Goal: Task Accomplishment & Management: Use online tool/utility

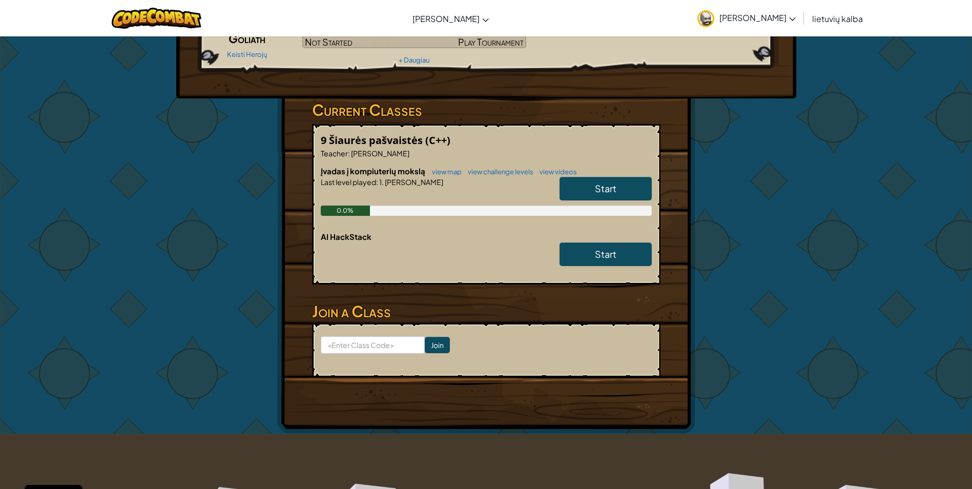
scroll to position [102, 0]
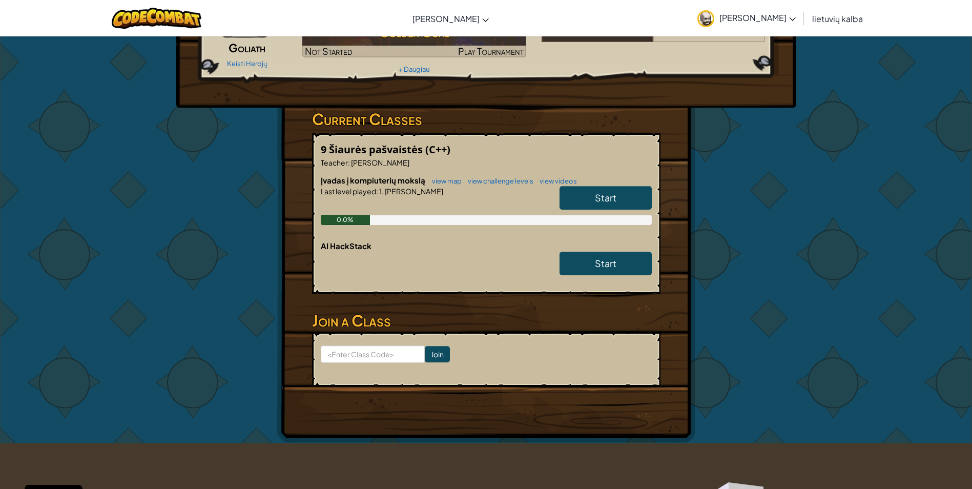
click at [623, 207] on link "Start" at bounding box center [605, 198] width 92 height 24
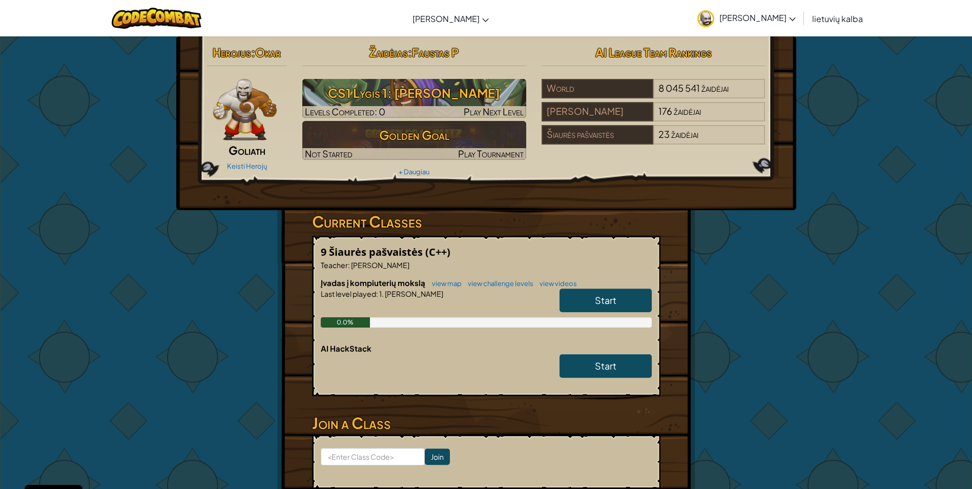
select select "lt"
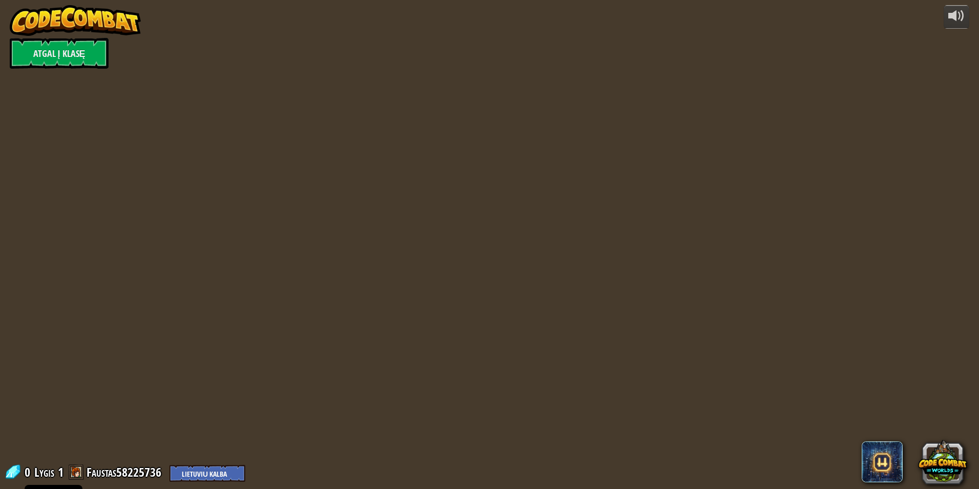
select select "lt"
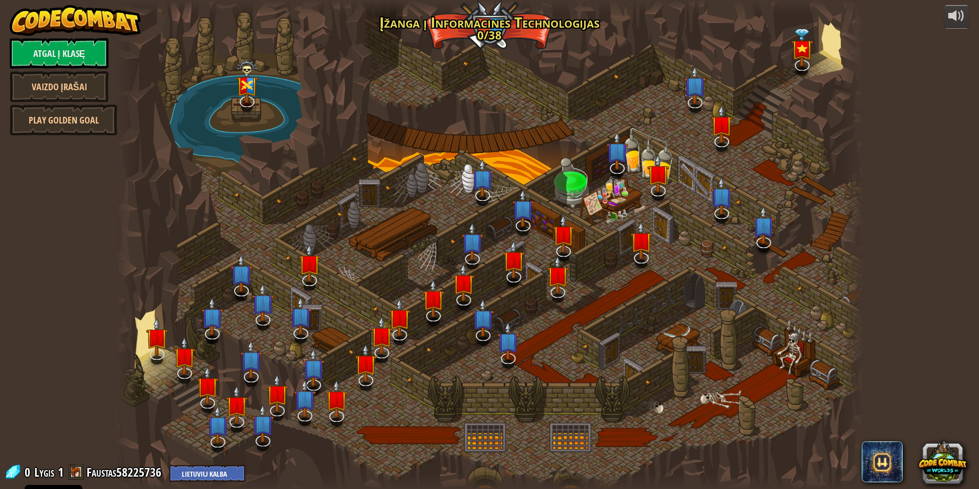
select select "lt"
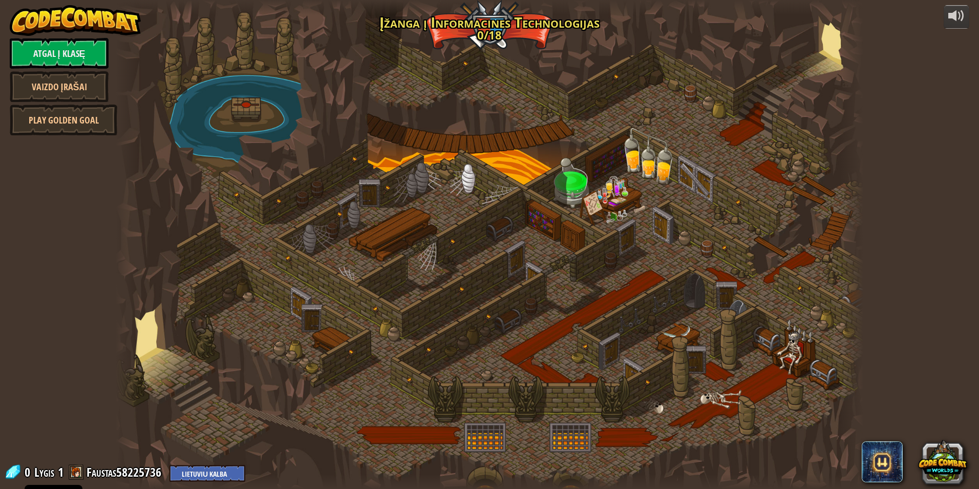
select select "lt"
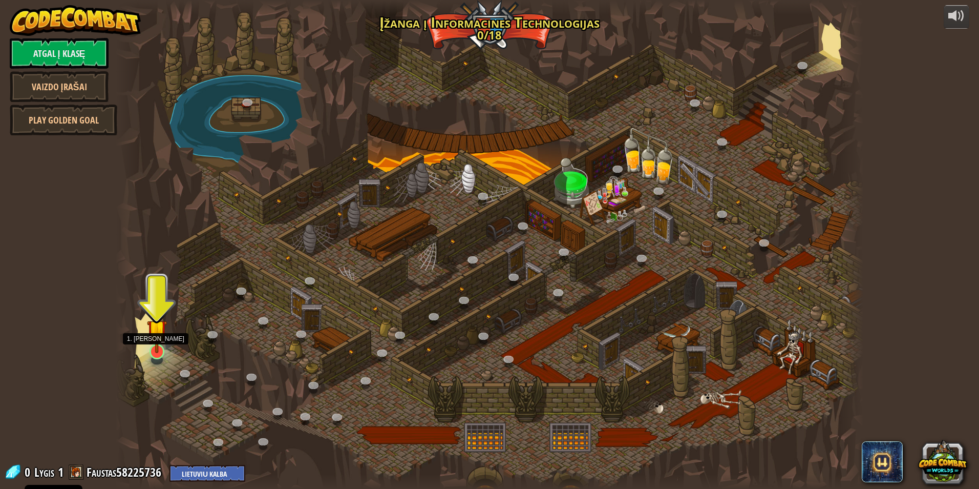
click at [162, 333] on img at bounding box center [157, 329] width 20 height 46
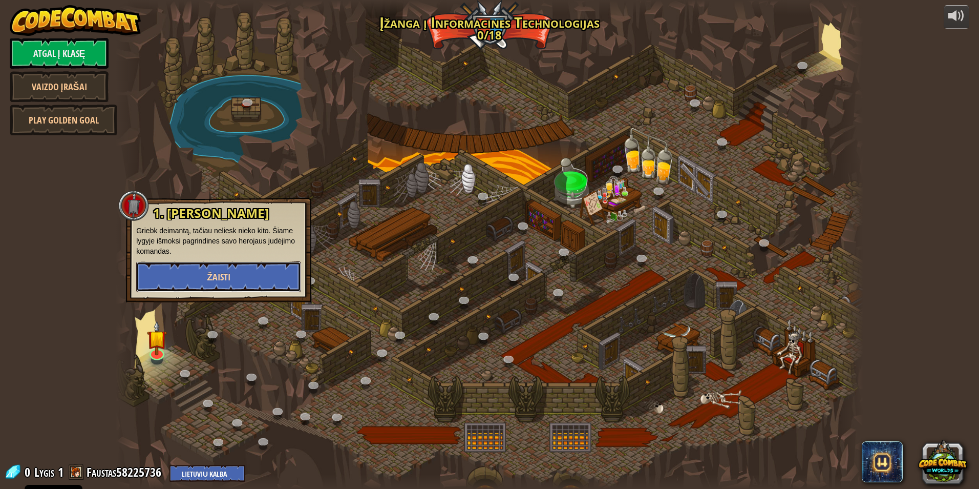
click at [230, 276] on span "Žaisti" at bounding box center [219, 276] width 24 height 13
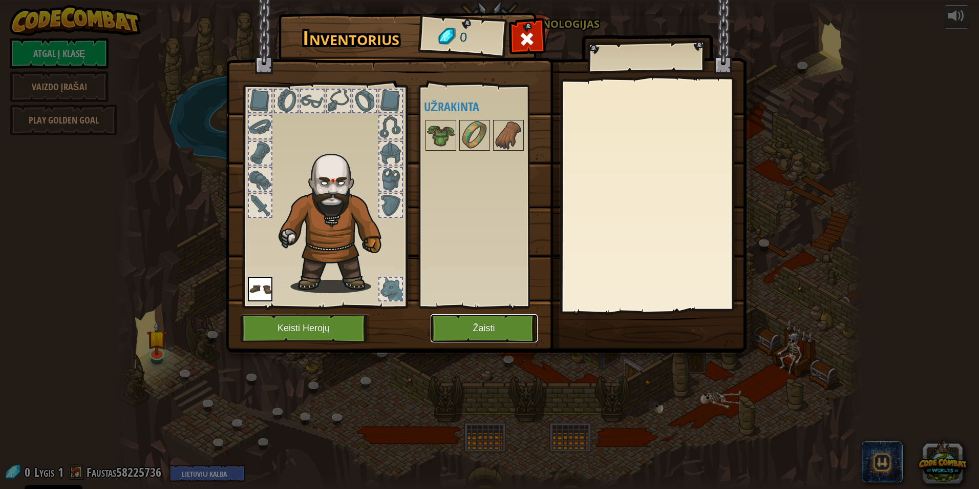
click at [511, 321] on button "Žaisti" at bounding box center [484, 328] width 107 height 28
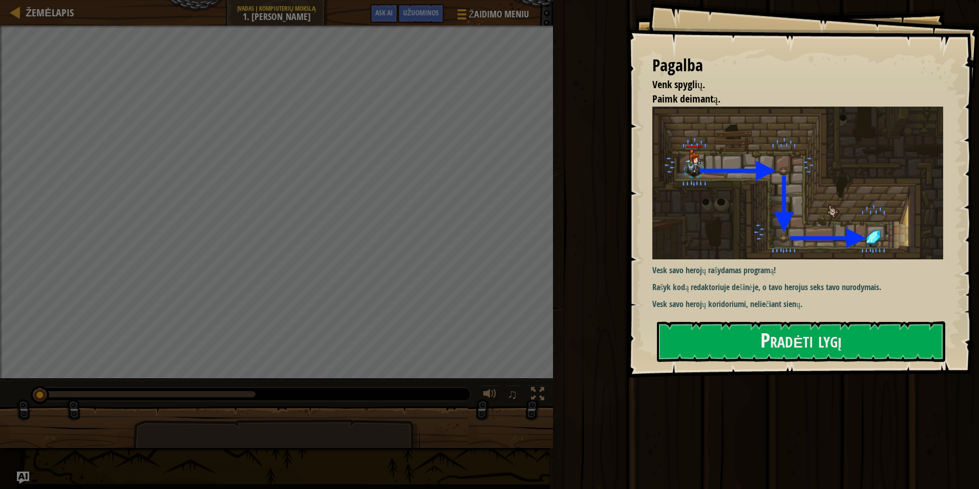
click at [769, 318] on div "Pagalba Venk spyglių. Paimk deimantą. Vesk savo herojų rašydamas programą! Rašy…" at bounding box center [803, 188] width 352 height 377
click at [778, 358] on button "Pradėti lygį" at bounding box center [801, 341] width 288 height 40
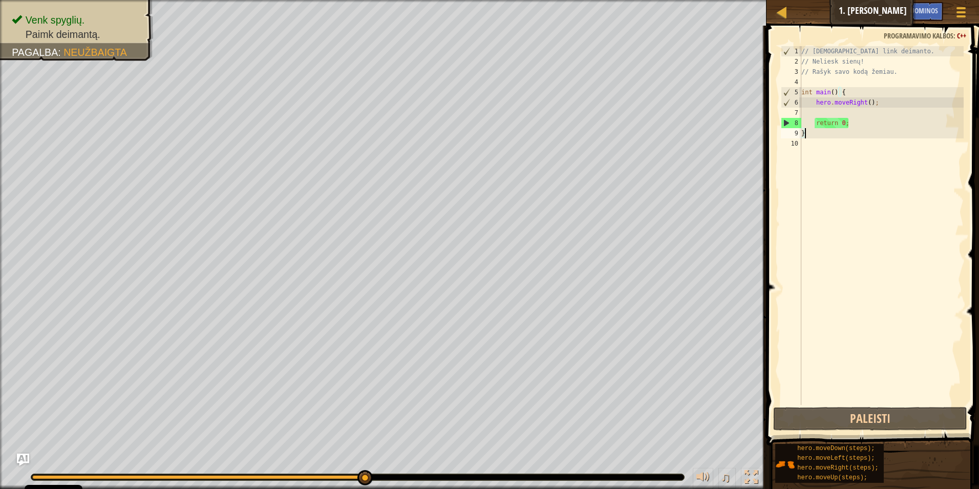
click at [837, 92] on div "// Judėk link deimanto. // Neliesk sienų! // Rašyk savo kodą žemiau. int main (…" at bounding box center [881, 235] width 164 height 379
click at [830, 94] on div "// Judėk link deimanto. // Neliesk sienų! // Rašyk savo kodą žemiau. int main (…" at bounding box center [881, 235] width 164 height 379
click at [832, 94] on div "// Judėk link deimanto. // Neliesk sienų! // Rašyk savo kodą žemiau. int main (…" at bounding box center [881, 225] width 164 height 358
click at [836, 122] on div "// Judėk link deimanto. // Neliesk sienų! // Rašyk savo kodą žemiau. int main (…" at bounding box center [881, 235] width 164 height 379
click at [844, 125] on div "// Judėk link deimanto. // Neliesk sienų! // Rašyk savo kodą žemiau. int main (…" at bounding box center [881, 235] width 164 height 379
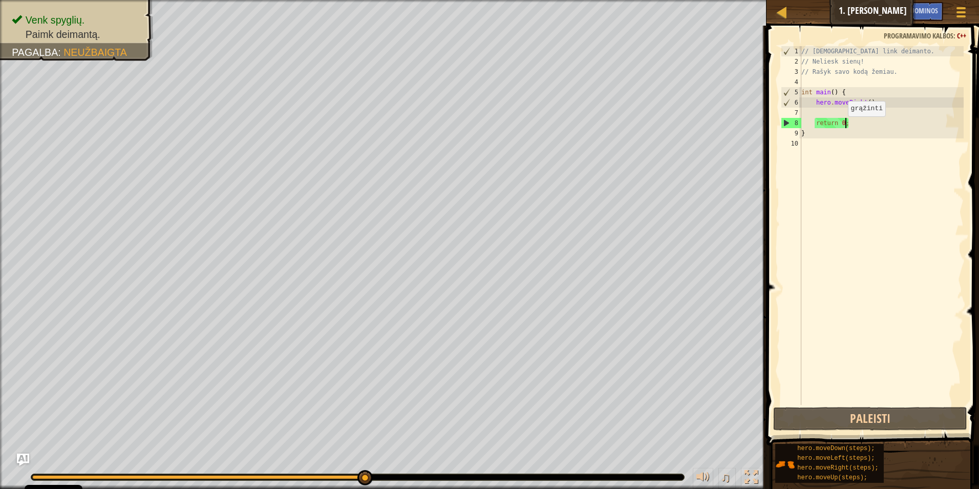
click at [842, 126] on div "// Judėk link deimanto. // Neliesk sienų! // Rašyk savo kodą žemiau. int main (…" at bounding box center [881, 235] width 164 height 379
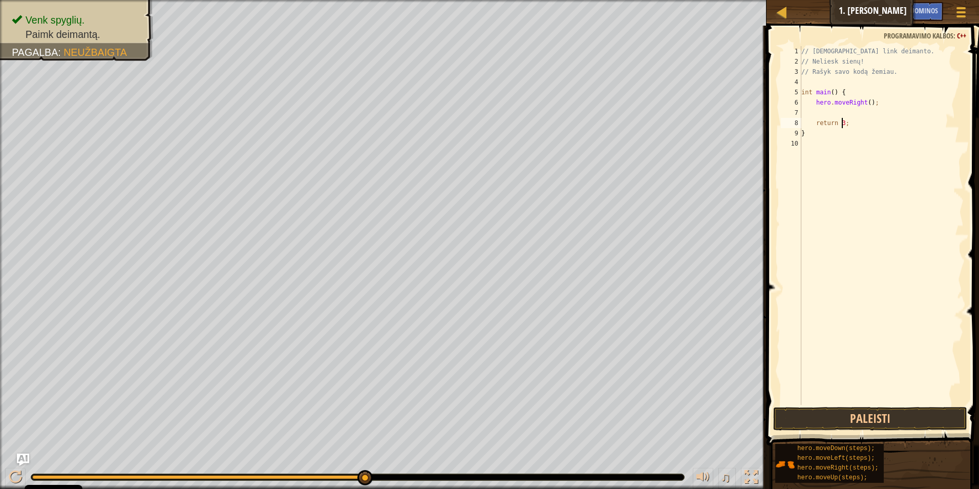
scroll to position [5, 3]
click at [883, 425] on button "Paleisti" at bounding box center [870, 419] width 195 height 24
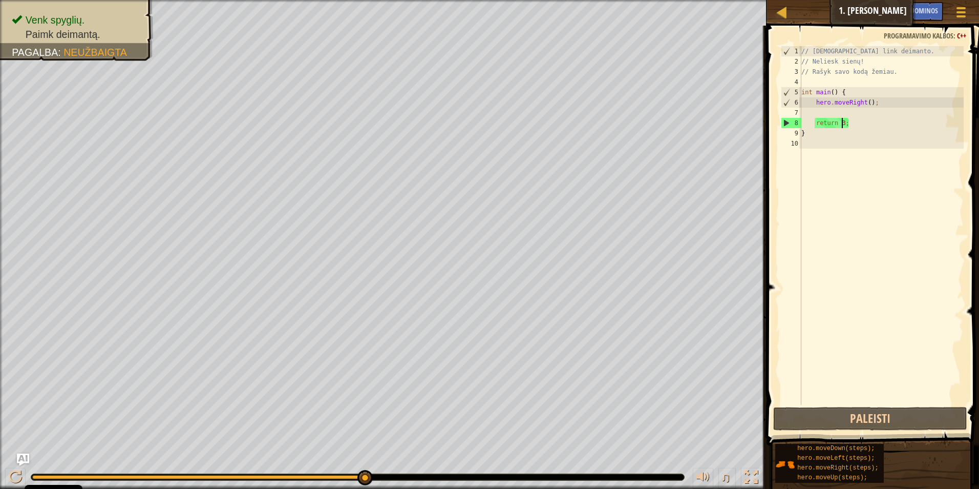
click at [820, 136] on div "// Judėk link deimanto. // Neliesk sienų! // Rašyk savo kodą žemiau. int main (…" at bounding box center [881, 235] width 164 height 379
click at [845, 119] on div "// Judėk link deimanto. // Neliesk sienų! // Rašyk savo kodą žemiau. int main (…" at bounding box center [881, 235] width 164 height 379
click at [865, 105] on div "// Judėk link deimanto. // Neliesk sienų! // Rašyk savo kodą žemiau. int main (…" at bounding box center [881, 235] width 164 height 379
click at [834, 92] on div "// Judėk link deimanto. // Neliesk sienų! // Rašyk savo kodą žemiau. int main (…" at bounding box center [881, 235] width 164 height 379
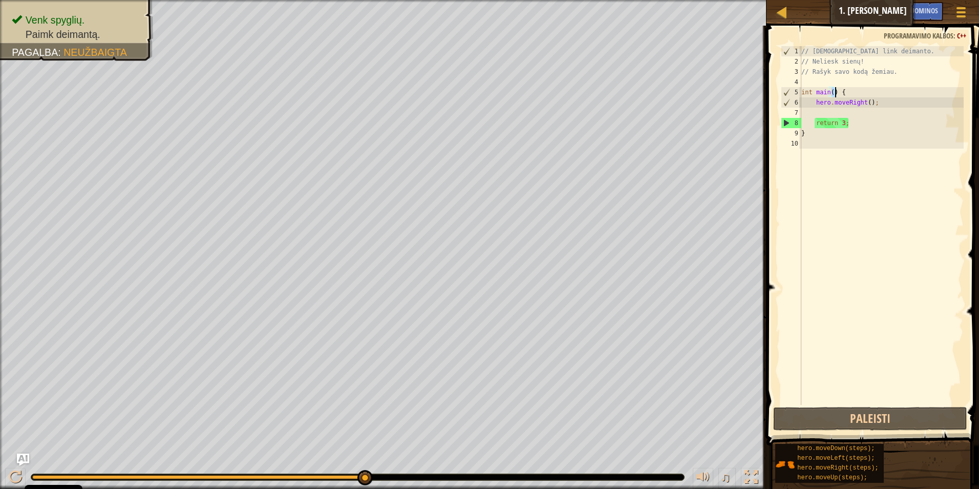
click at [833, 95] on div "// Judėk link deimanto. // Neliesk sienų! // Rašyk savo kodą žemiau. int main (…" at bounding box center [881, 225] width 164 height 358
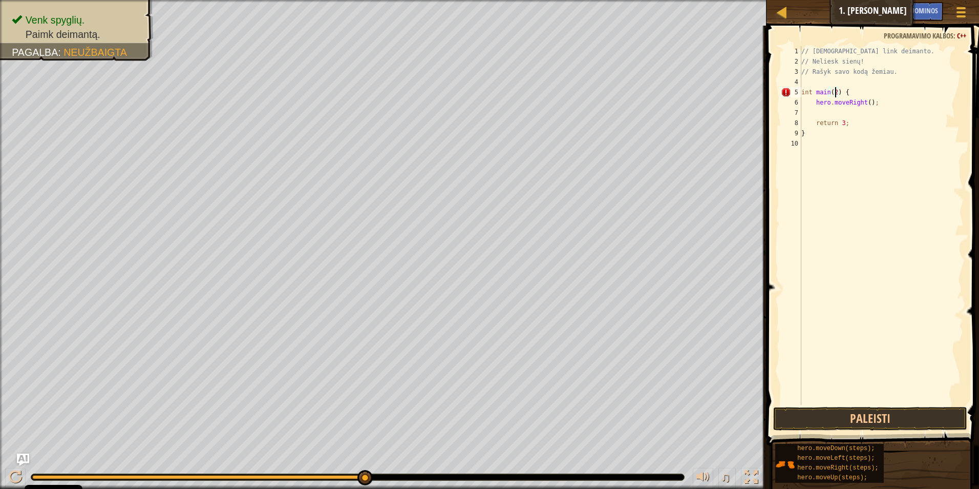
click at [865, 102] on div "// Judėk link deimanto. // Neliesk sienų! // Rašyk savo kodą žemiau. int main (…" at bounding box center [881, 235] width 164 height 379
type textarea "hero.moveRight(3);"
click at [908, 428] on button "Paleisti" at bounding box center [870, 419] width 195 height 24
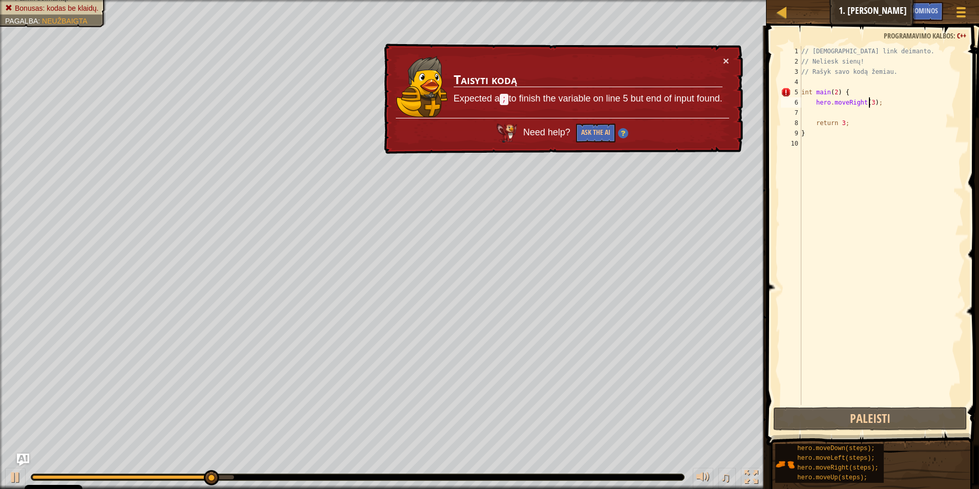
click at [869, 102] on div "// Judėk link deimanto. // Neliesk sienų! // Rašyk savo kodą žemiau. int main (…" at bounding box center [881, 235] width 164 height 379
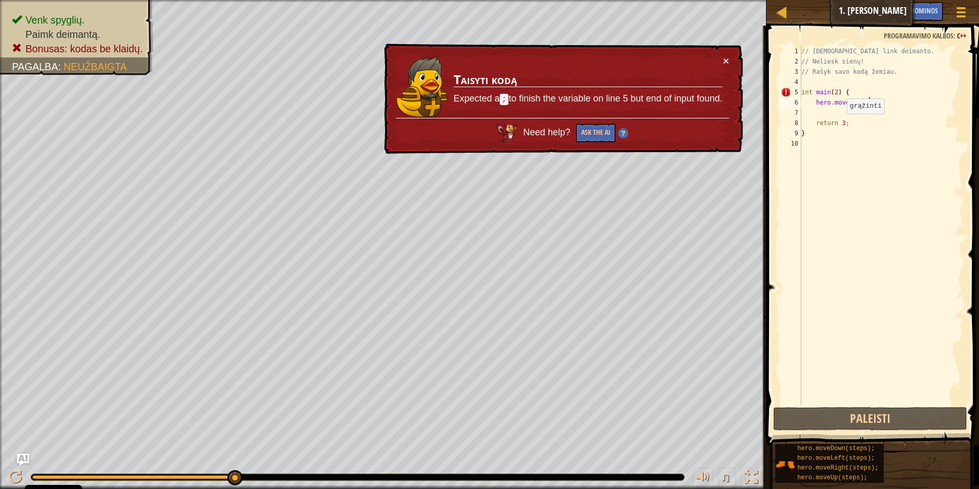
click at [842, 124] on div "// Judėk link deimanto. // Neliesk sienų! // Rašyk savo kodą žemiau. int main (…" at bounding box center [881, 235] width 164 height 379
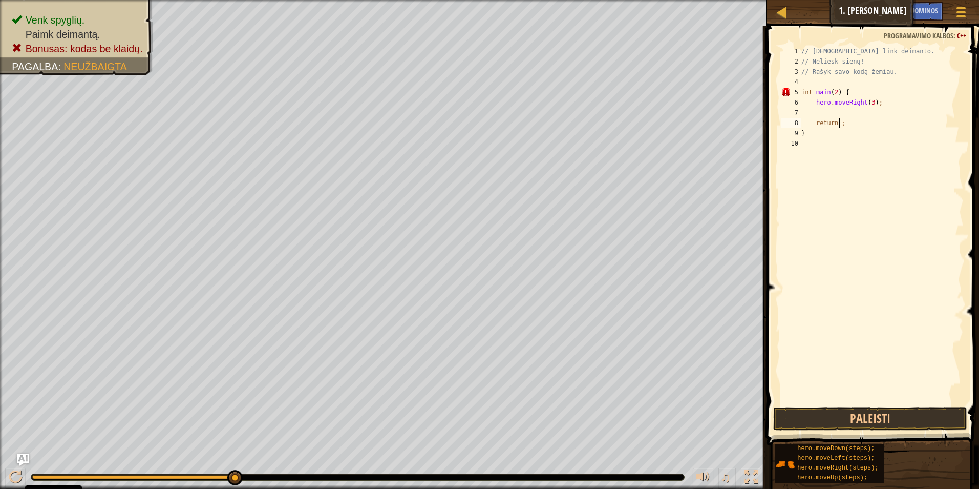
scroll to position [5, 3]
type textarea "return 0;"
click at [846, 415] on button "Paleisti" at bounding box center [870, 419] width 195 height 24
